Goal: Task Accomplishment & Management: Manage account settings

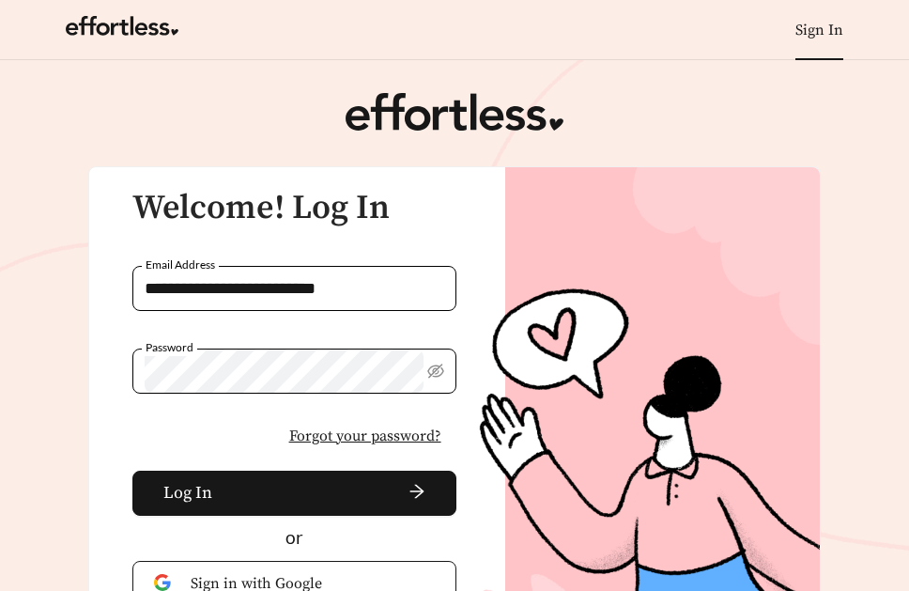
drag, startPoint x: 398, startPoint y: 290, endPoint x: -63, endPoint y: 261, distance: 462.2
click at [0, 261] on html "**********" at bounding box center [454, 295] width 909 height 591
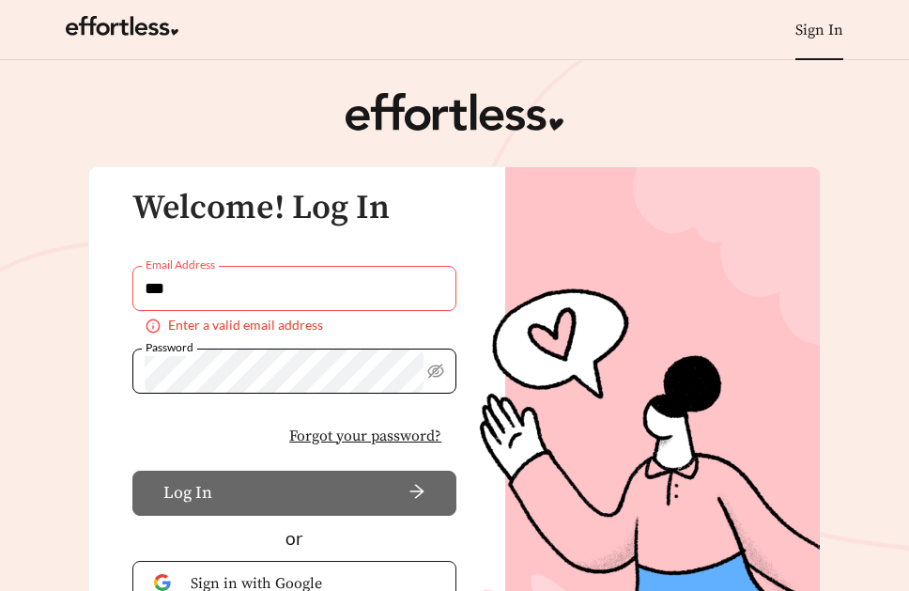
type input "**********"
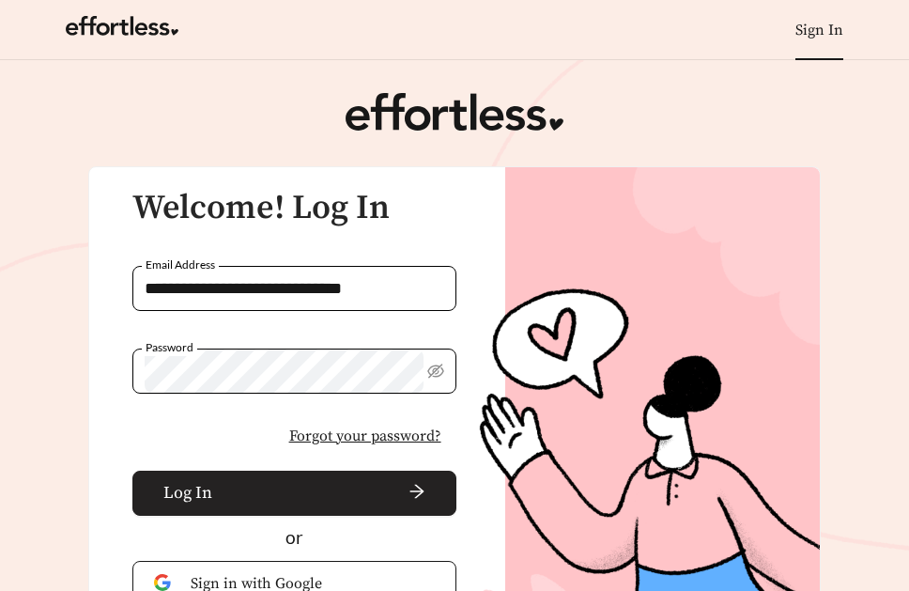
click at [179, 503] on span "Log In" at bounding box center [187, 492] width 49 height 25
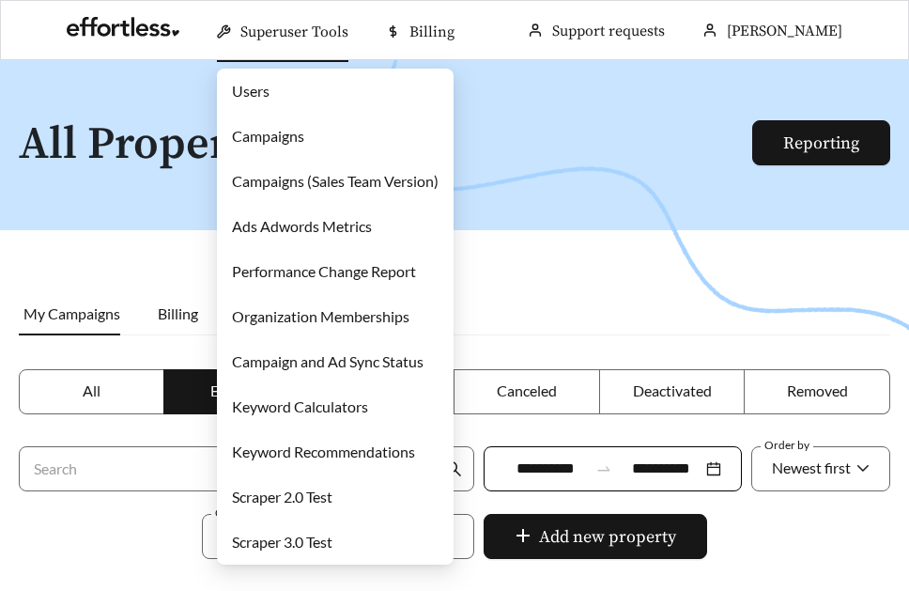
click at [295, 127] on link "Campaigns" at bounding box center [268, 136] width 72 height 18
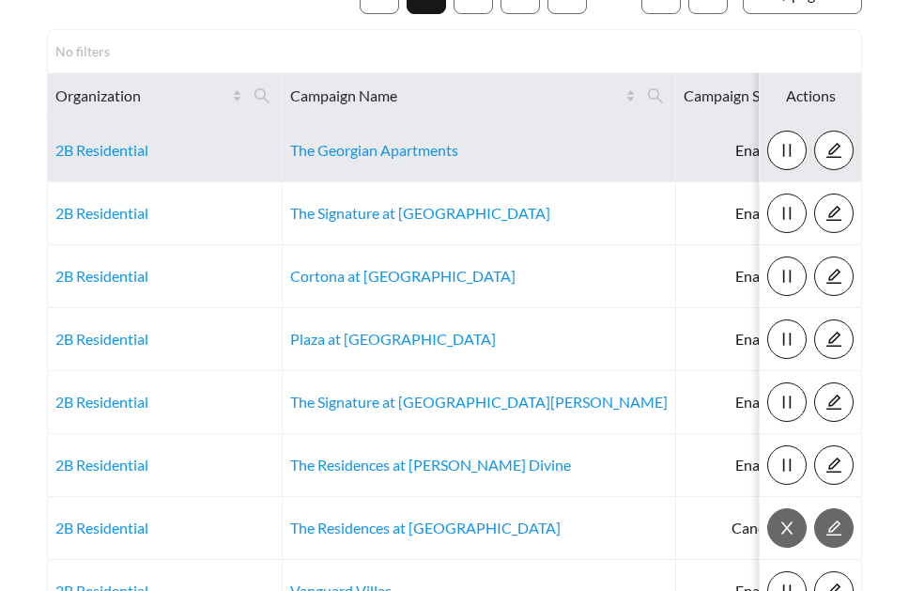
scroll to position [197, 0]
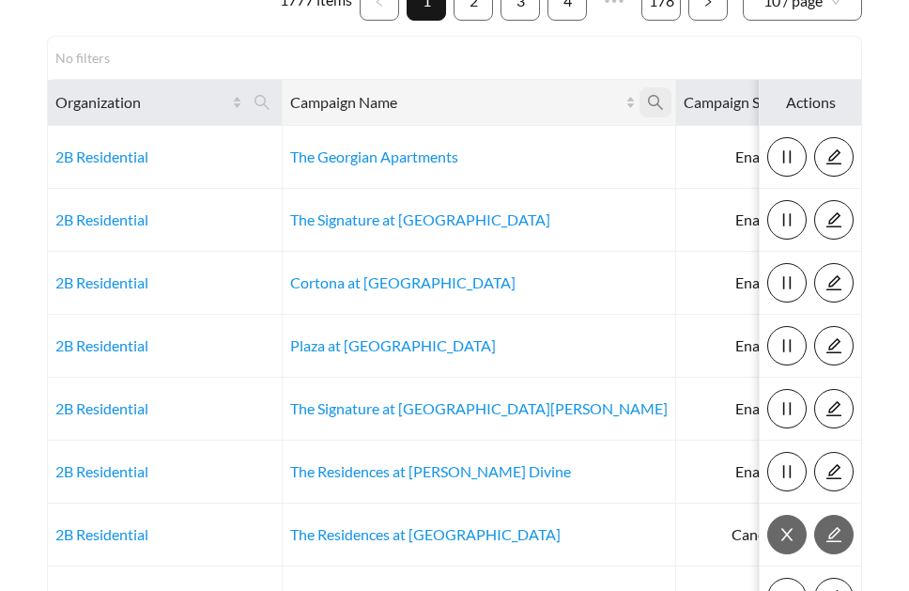
click at [647, 96] on icon "search" at bounding box center [655, 102] width 17 height 17
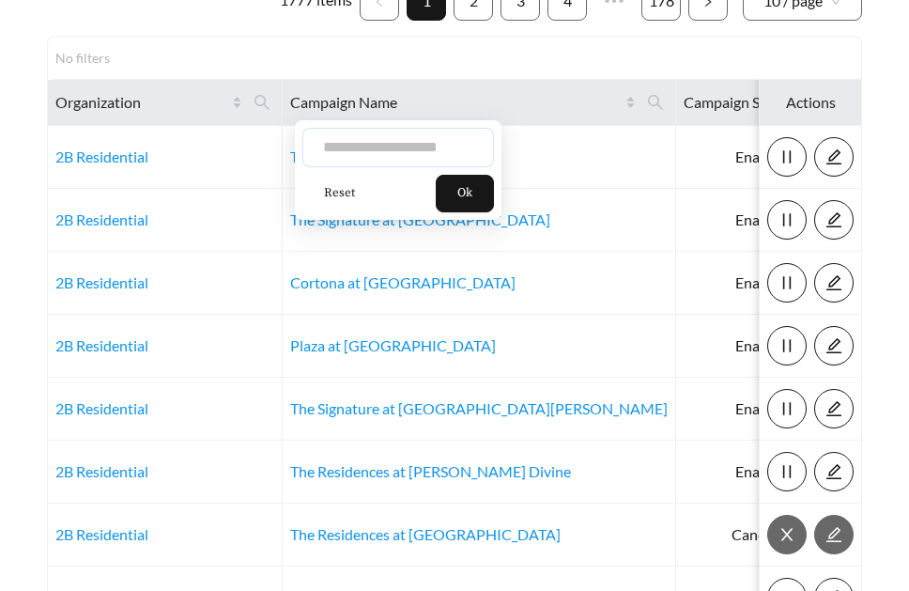
click at [420, 145] on input "text" at bounding box center [399, 147] width 192 height 39
type input "*********"
click at [473, 205] on button "Ok" at bounding box center [465, 194] width 58 height 38
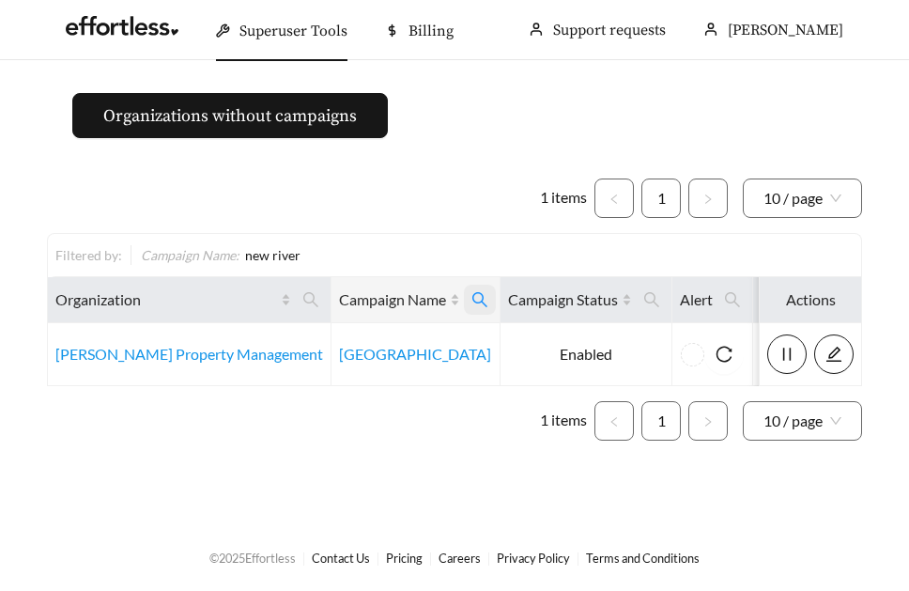
click at [472, 299] on icon "search" at bounding box center [480, 299] width 17 height 17
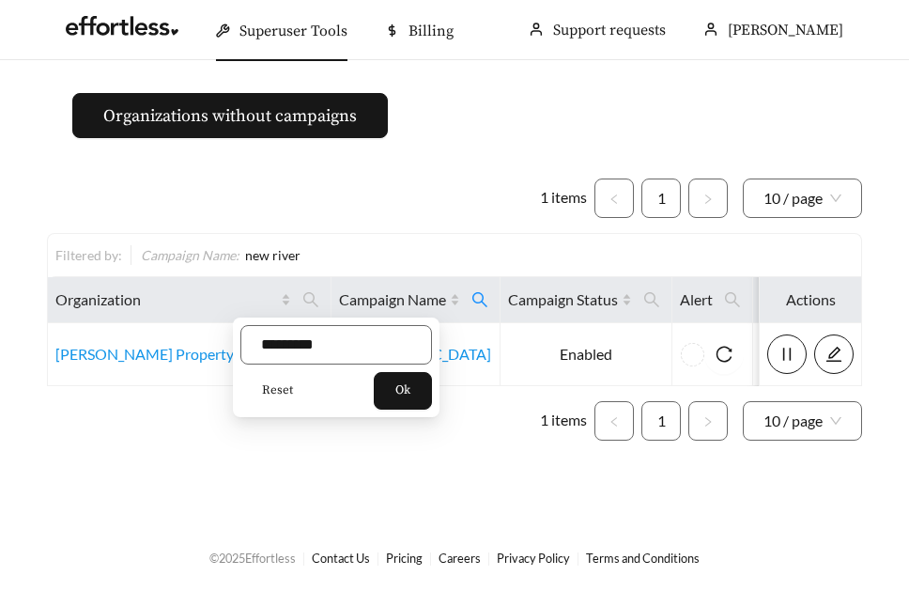
click at [279, 390] on span "Reset" at bounding box center [277, 390] width 31 height 19
click at [419, 400] on button "Ok" at bounding box center [403, 391] width 58 height 38
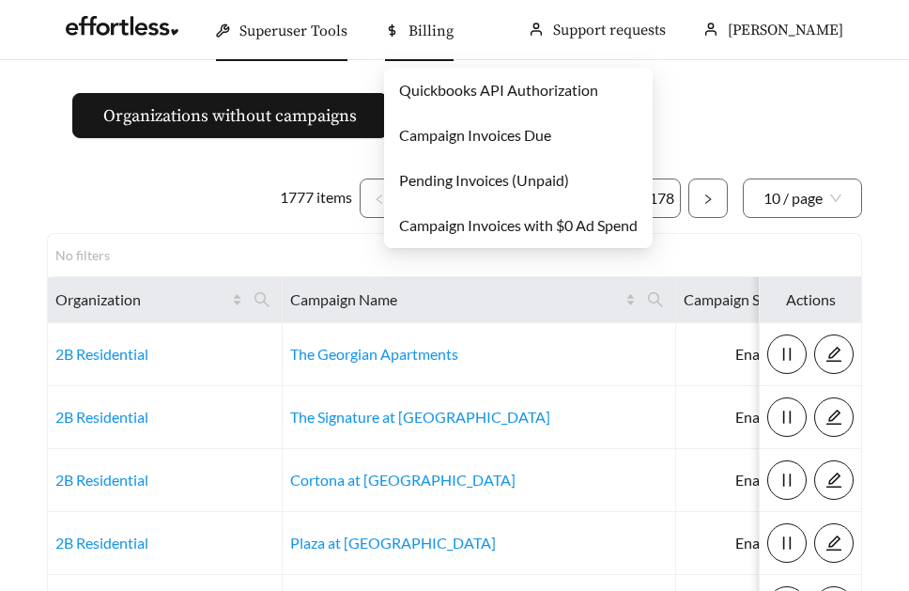
click at [431, 38] on span "Billing" at bounding box center [431, 31] width 45 height 19
click at [431, 180] on link "Pending Invoices (Unpaid)" at bounding box center [484, 180] width 170 height 18
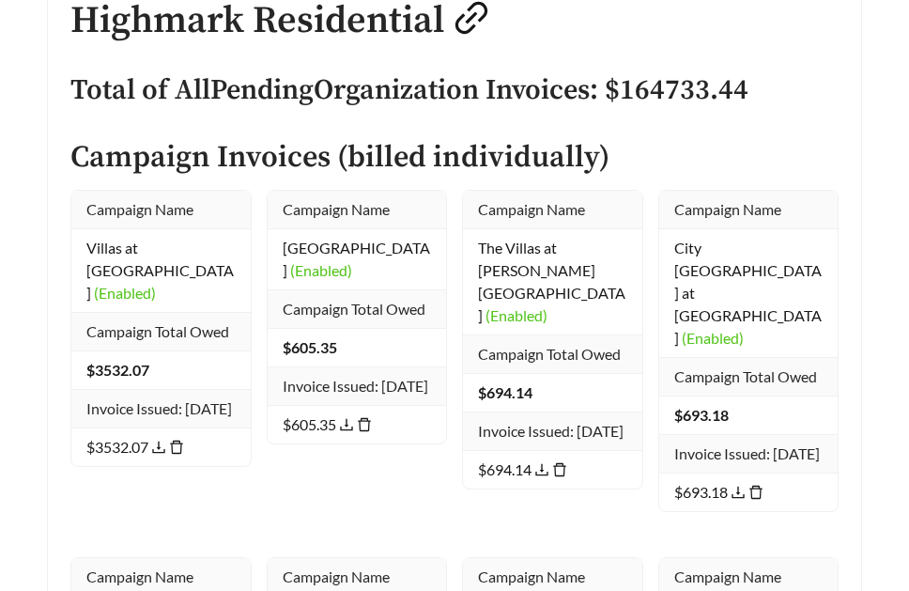
scroll to position [654, 0]
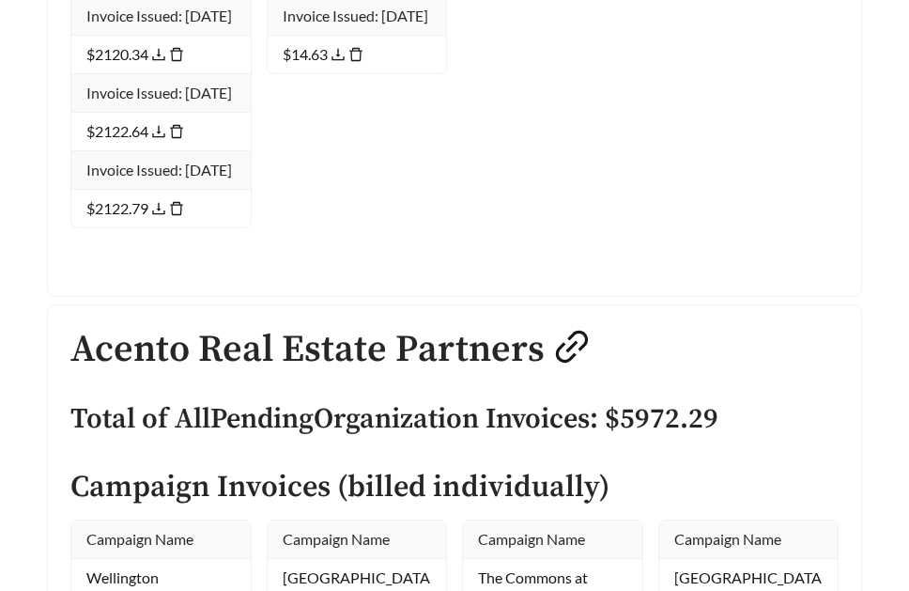
scroll to position [45371, 0]
